Goal: Go to known website: Access a specific website the user already knows

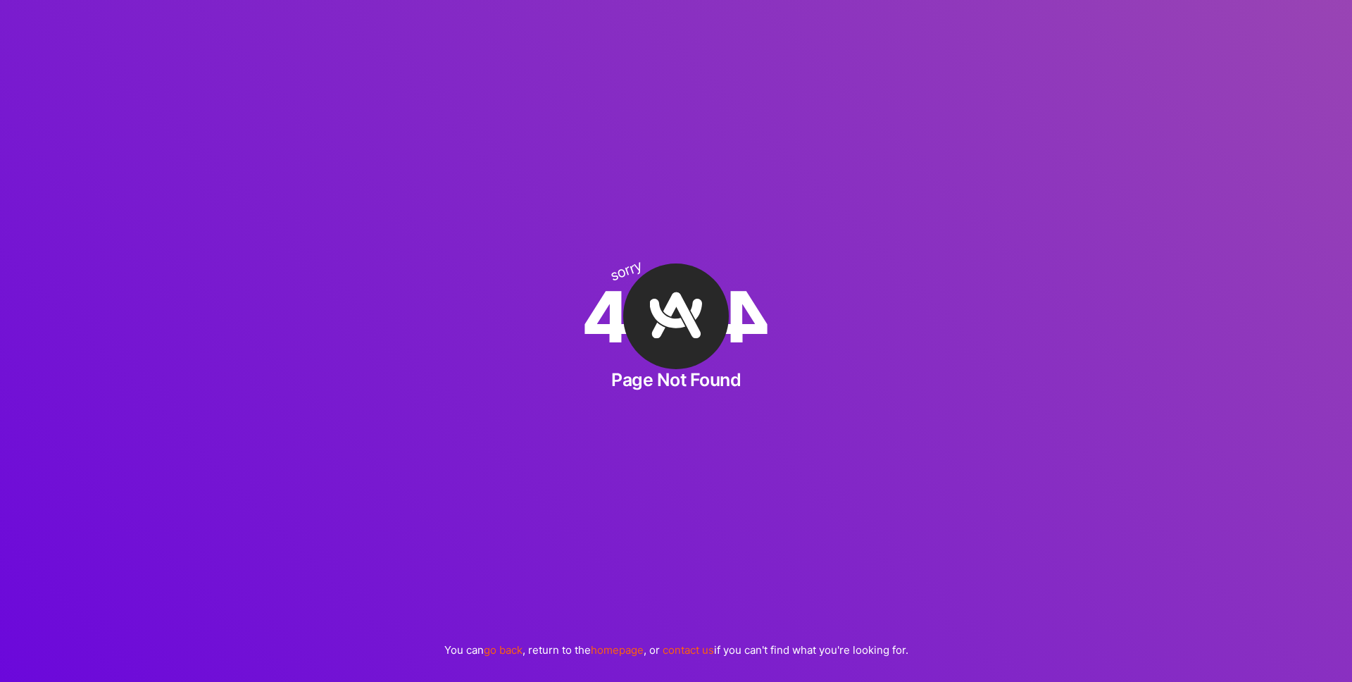
click at [665, 313] on img at bounding box center [676, 316] width 106 height 106
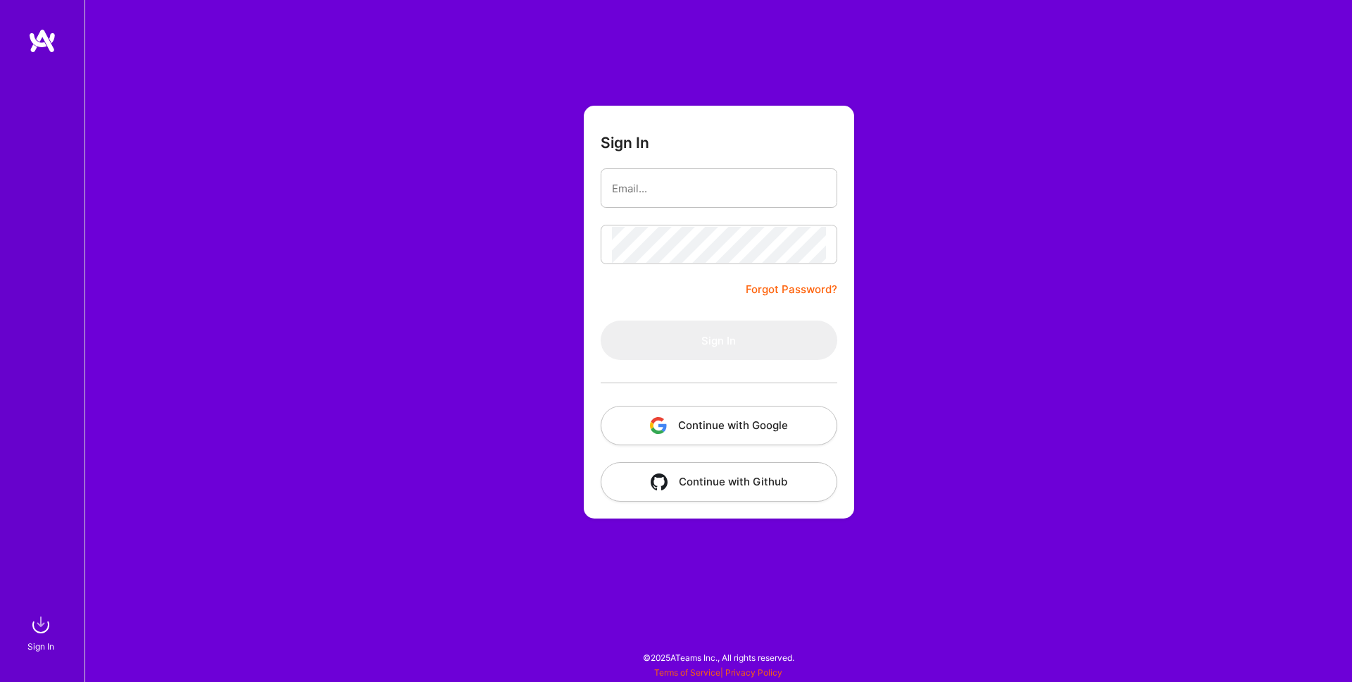
click at [744, 426] on button "Continue with Google" at bounding box center [719, 425] width 237 height 39
